Goal: Task Accomplishment & Management: Manage account settings

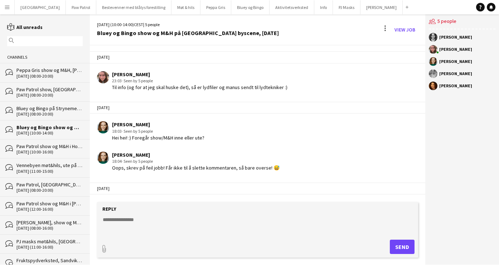
scroll to position [85, 0]
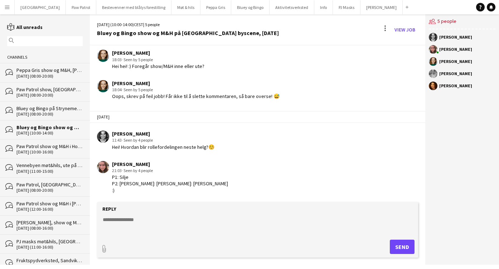
click at [7, 6] on app-icon "Menu" at bounding box center [7, 7] width 6 height 6
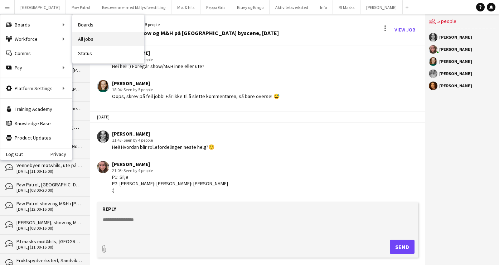
click at [88, 38] on link "All jobs" at bounding box center [108, 39] width 72 height 14
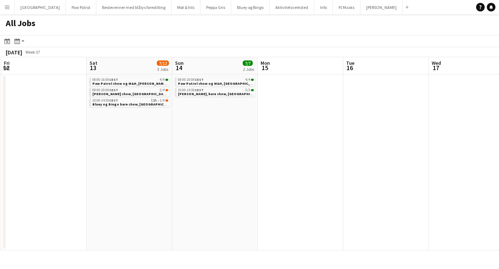
scroll to position [0, 253]
click at [131, 103] on span "Bluey og Bingo bare show, [GEOGRAPHIC_DATA] byfest, 13. september" at bounding box center [149, 104] width 109 height 5
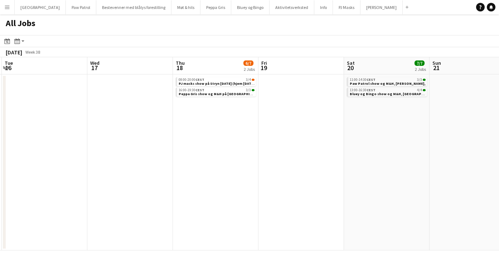
scroll to position [0, 257]
click at [212, 92] on span "Peppa Gris show og M&H på Hellerudsletta" at bounding box center [219, 94] width 85 height 5
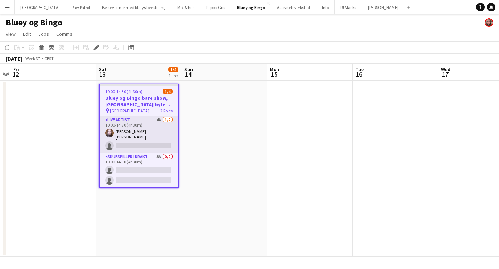
click at [129, 139] on app-card-role "Live artist 4A [DATE] 10:00-14:30 (4h30m) [PERSON_NAME] [PERSON_NAME] single-ne…" at bounding box center [139, 134] width 79 height 37
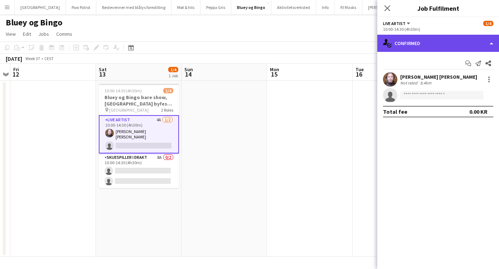
click at [414, 39] on div "single-neutral-actions-check-2 Confirmed" at bounding box center [439, 43] width 122 height 17
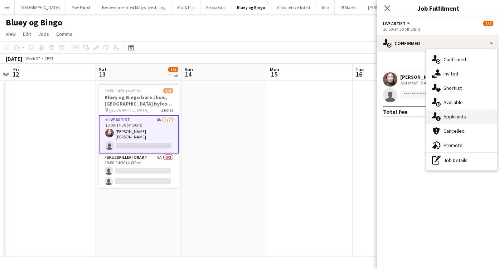
click at [451, 116] on div "single-neutral-actions-information Applicants" at bounding box center [462, 117] width 71 height 14
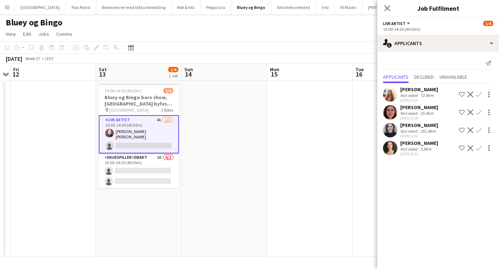
click at [479, 112] on app-icon "Confirm" at bounding box center [479, 113] width 6 height 6
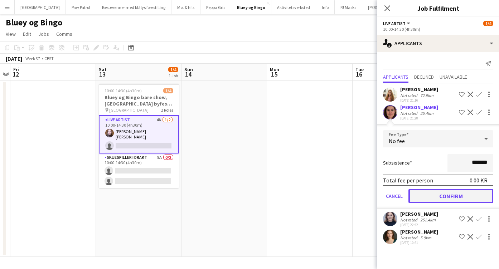
click at [444, 198] on button "Confirm" at bounding box center [451, 196] width 85 height 14
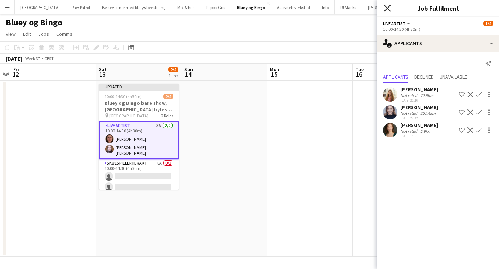
click at [388, 5] on icon "Close pop-in" at bounding box center [387, 8] width 7 height 7
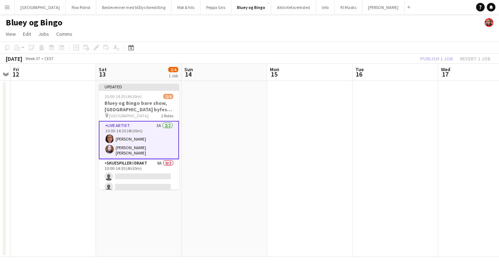
click at [428, 58] on div "Publish 1 job Revert 1 job" at bounding box center [455, 58] width 87 height 9
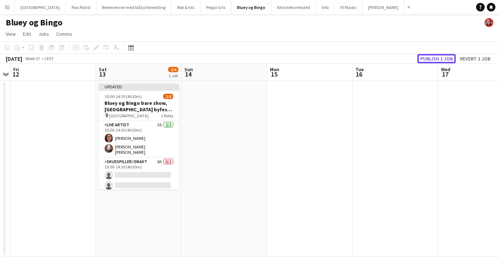
click at [428, 58] on button "Publish 1 job" at bounding box center [437, 58] width 38 height 9
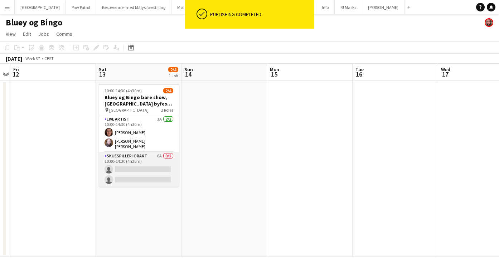
click at [131, 157] on app-card-role "Skuespiller i drakt 8A 0/2 10:00-14:30 (4h30m) single-neutral-actions single-ne…" at bounding box center [139, 169] width 80 height 35
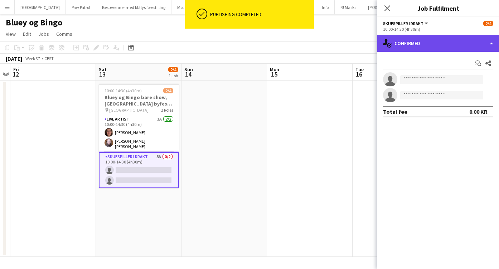
click at [412, 44] on div "single-neutral-actions-check-2 Confirmed" at bounding box center [439, 43] width 122 height 17
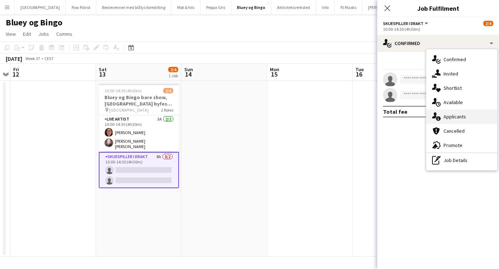
click at [451, 116] on div "single-neutral-actions-information Applicants" at bounding box center [462, 117] width 71 height 14
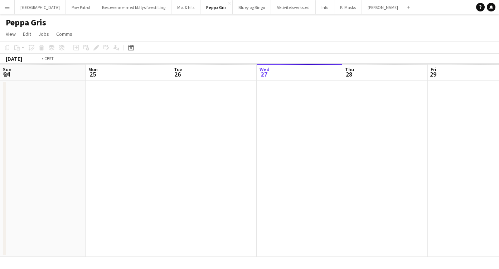
scroll to position [0, 246]
